Goal: Check status: Check status

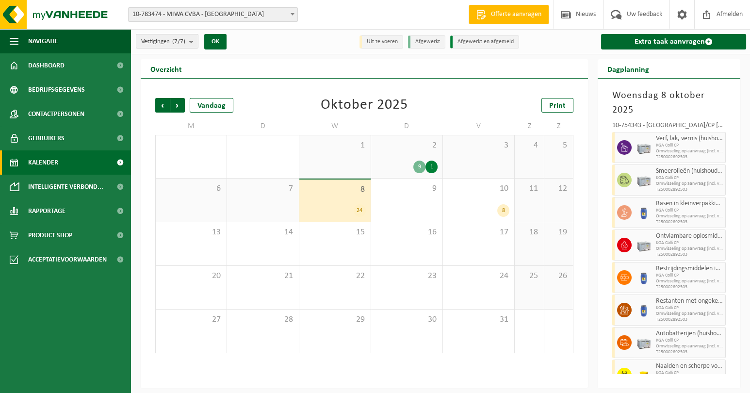
click at [422, 169] on div "9" at bounding box center [419, 167] width 12 height 13
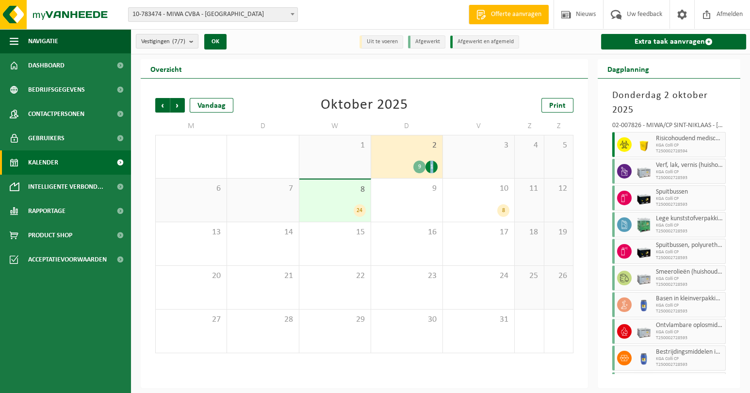
click at [432, 167] on div "1" at bounding box center [431, 167] width 12 height 13
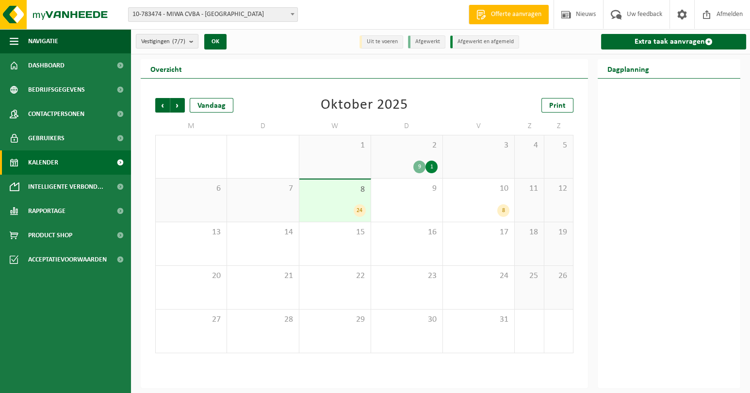
click at [339, 204] on div "24" at bounding box center [335, 210] width 62 height 13
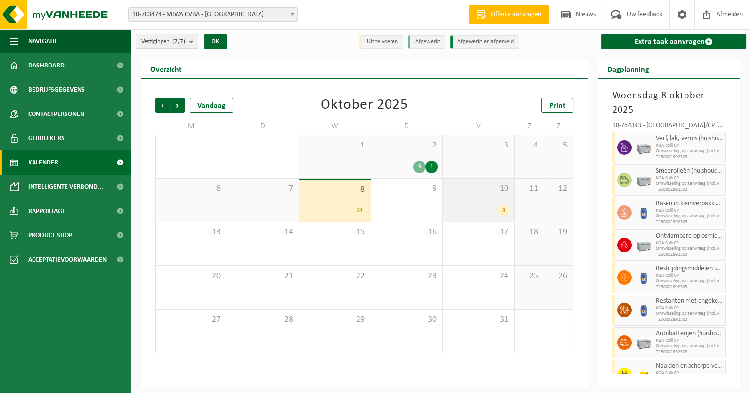
click at [479, 189] on span "10" at bounding box center [479, 188] width 62 height 11
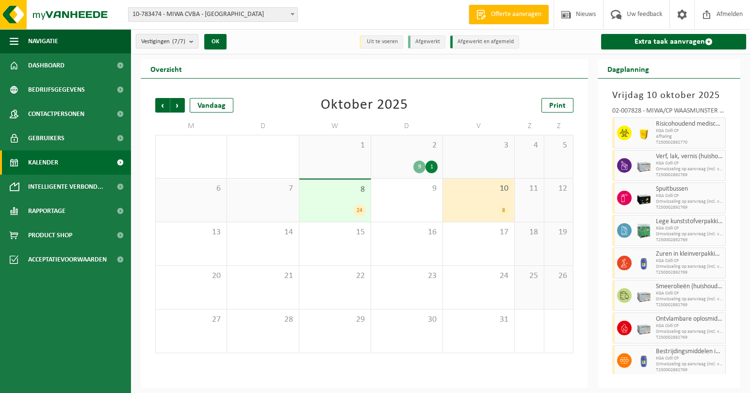
click at [347, 208] on div "24" at bounding box center [335, 210] width 62 height 13
